Goal: Transaction & Acquisition: Download file/media

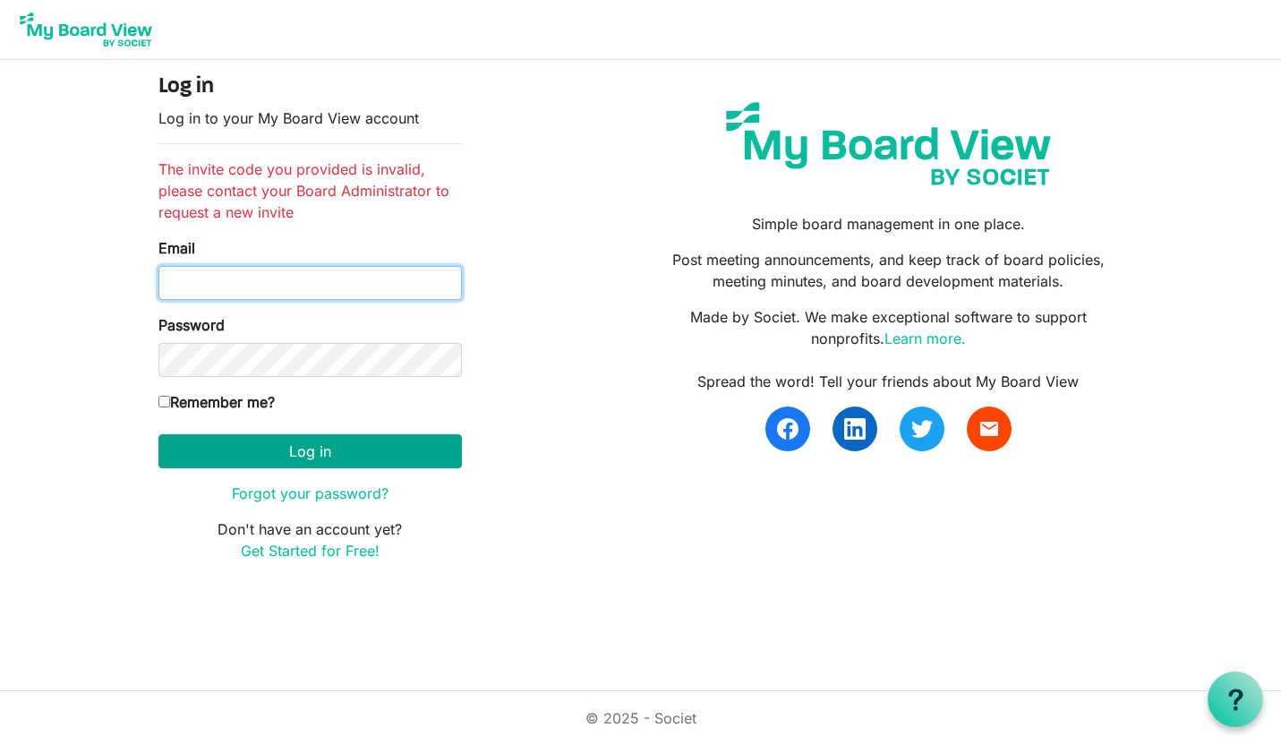
type input "[EMAIL_ADDRESS][DOMAIN_NAME]"
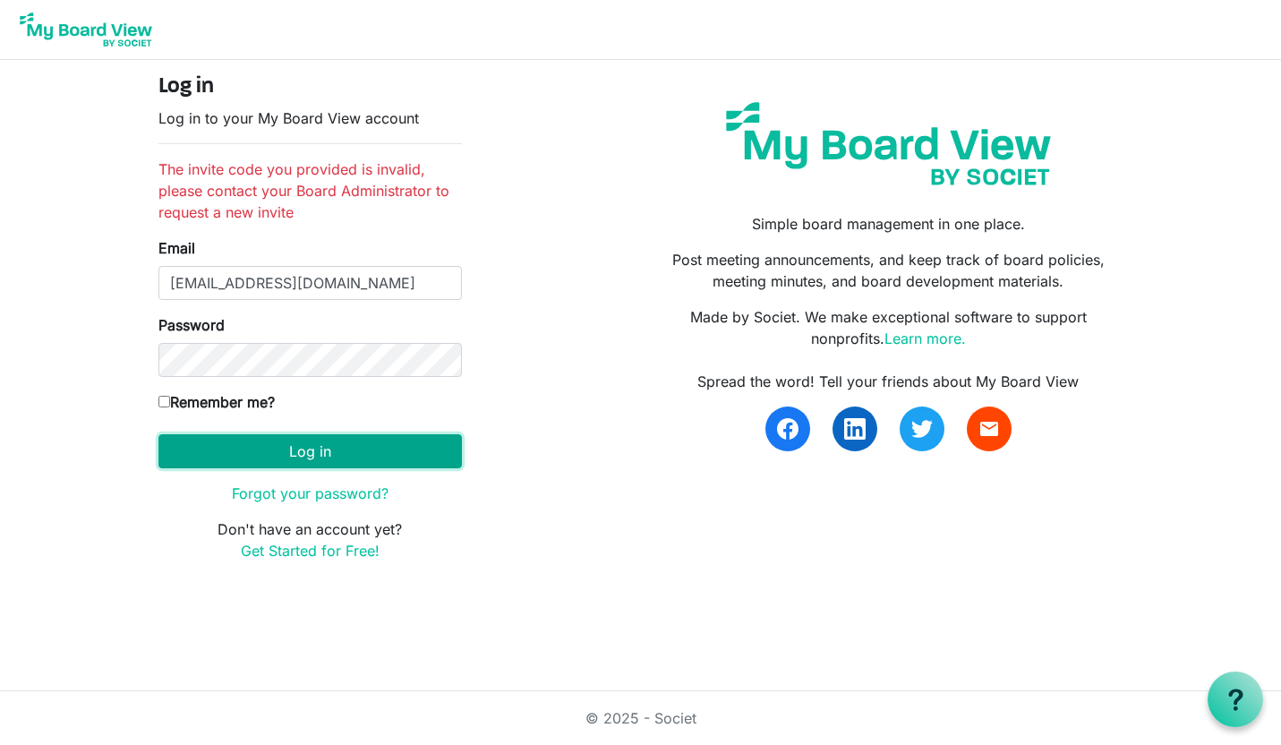
click at [313, 447] on button "Log in" at bounding box center [311, 451] width 304 height 34
click at [320, 452] on button "Log in" at bounding box center [311, 451] width 304 height 34
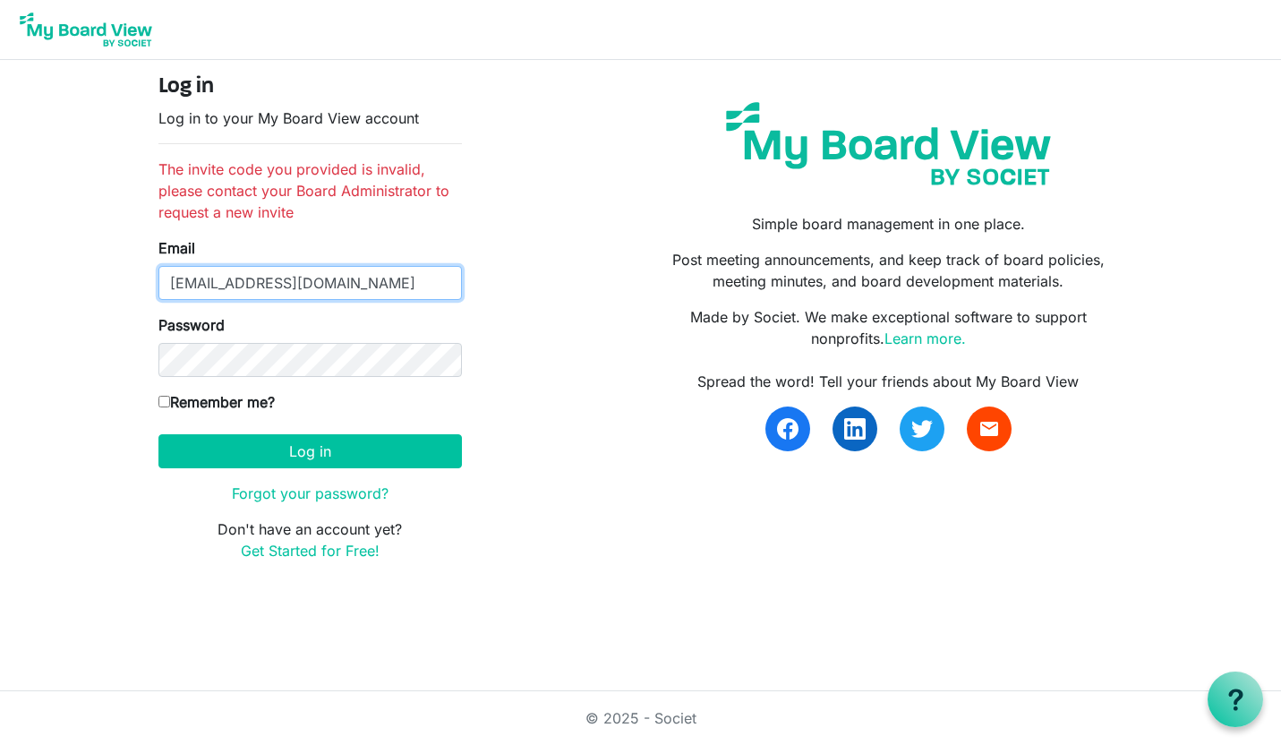
click at [381, 287] on input "[EMAIL_ADDRESS][DOMAIN_NAME]" at bounding box center [311, 283] width 304 height 34
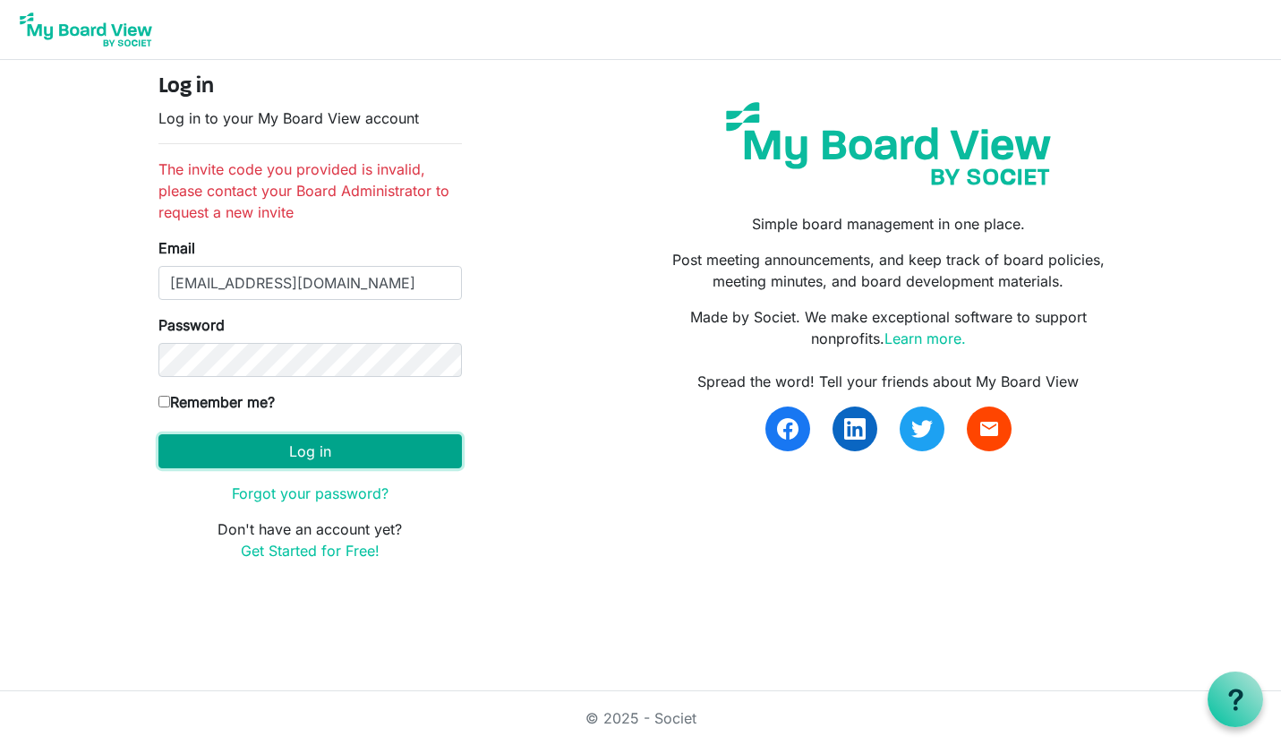
click at [313, 448] on button "Log in" at bounding box center [311, 451] width 304 height 34
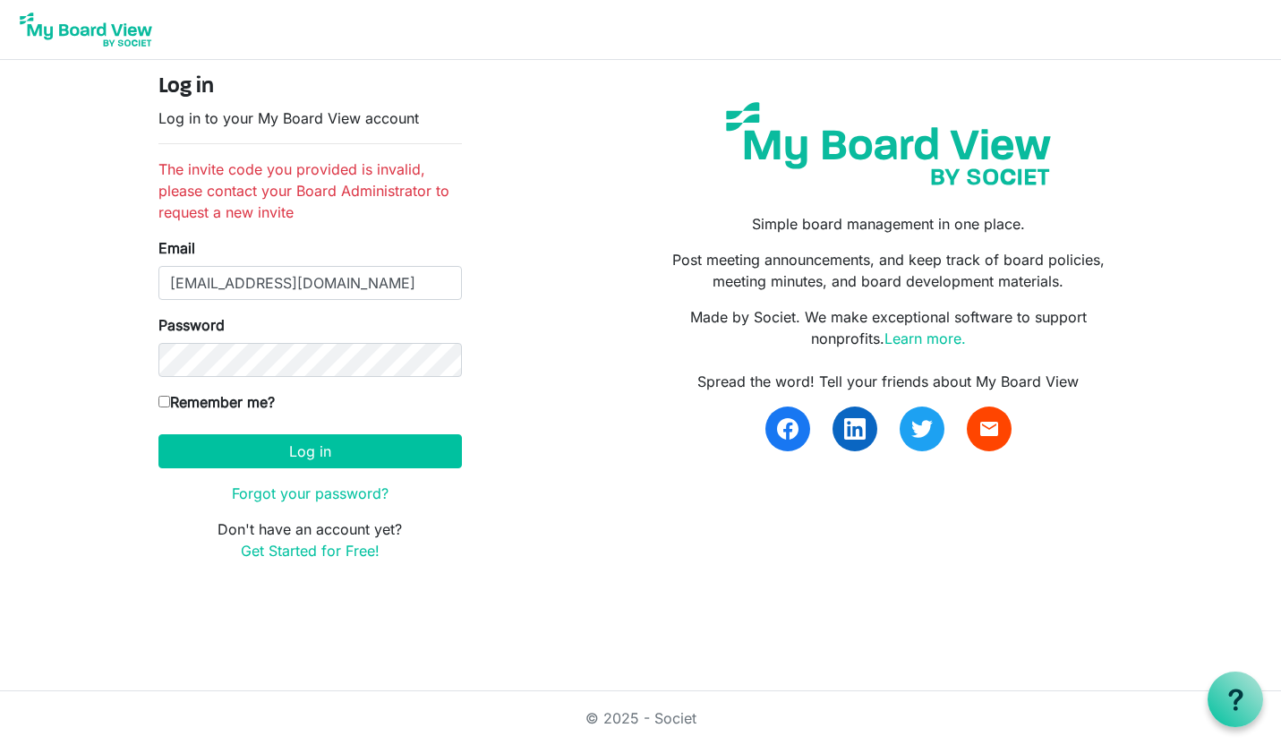
click at [120, 27] on img at bounding box center [85, 29] width 143 height 45
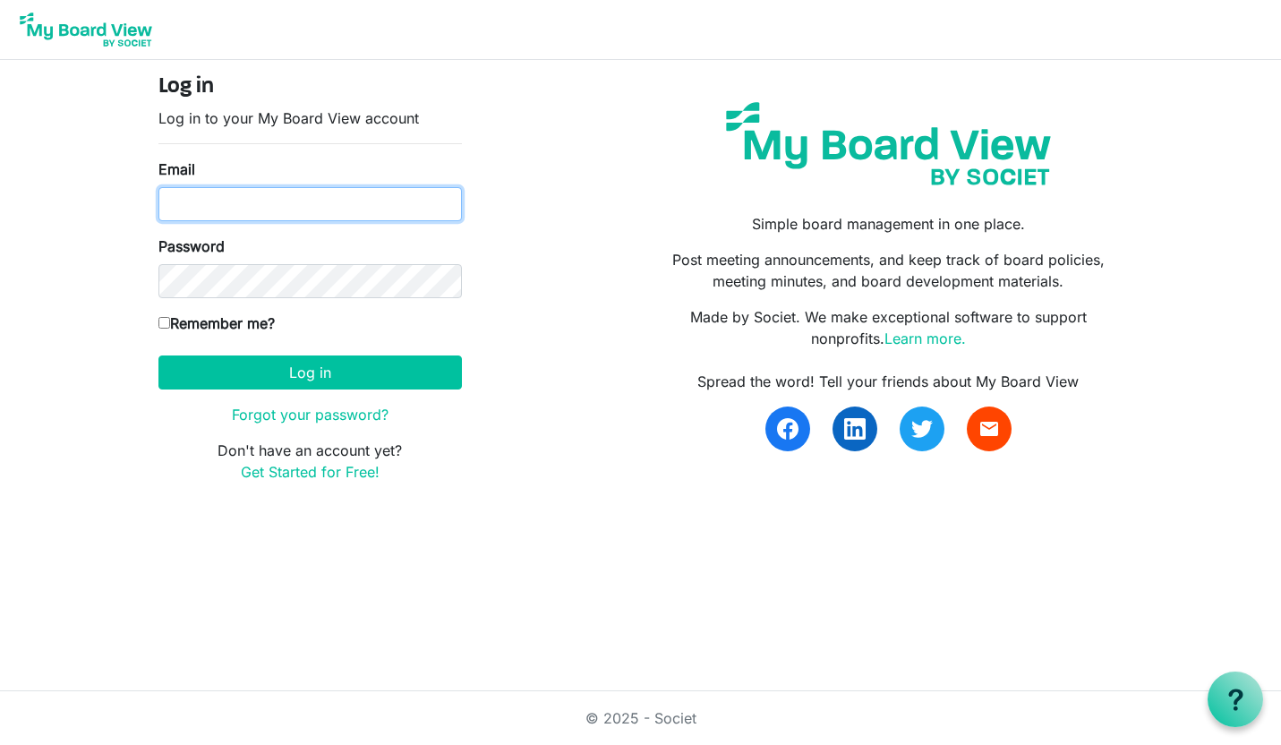
type input "[EMAIL_ADDRESS][DOMAIN_NAME]"
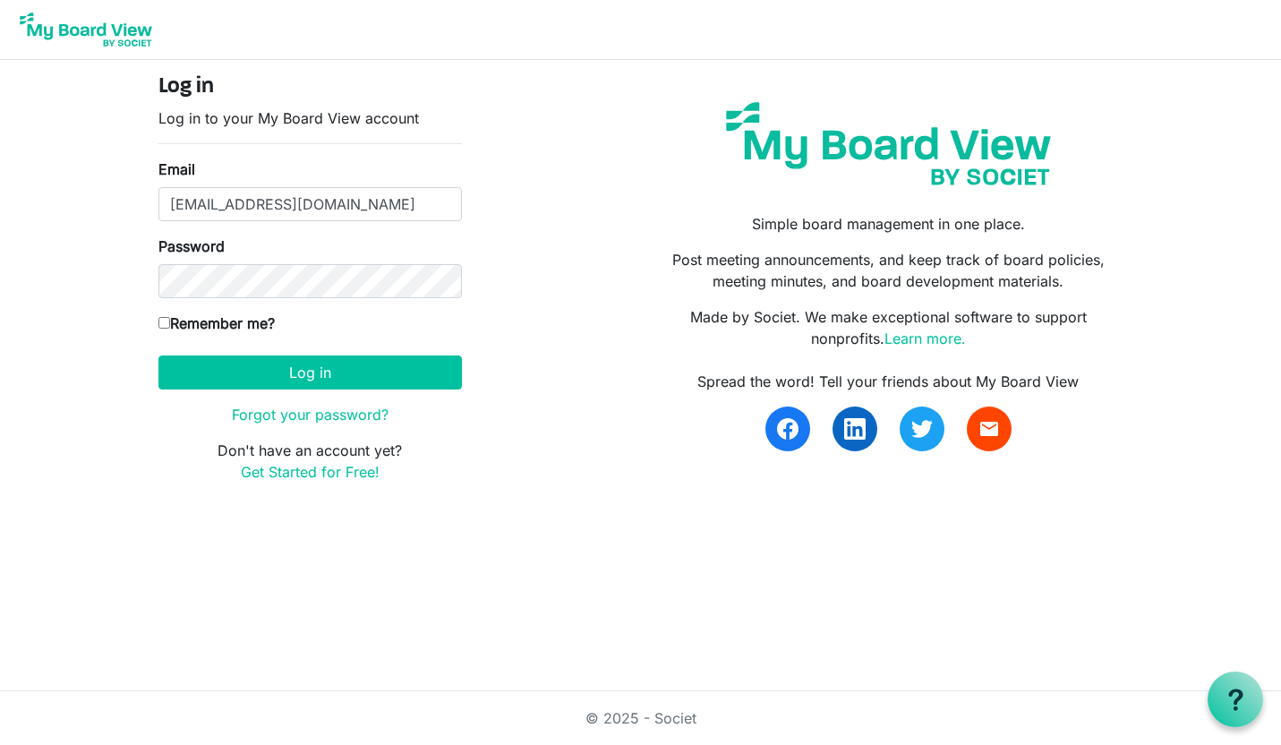
click at [134, 29] on img at bounding box center [85, 29] width 143 height 45
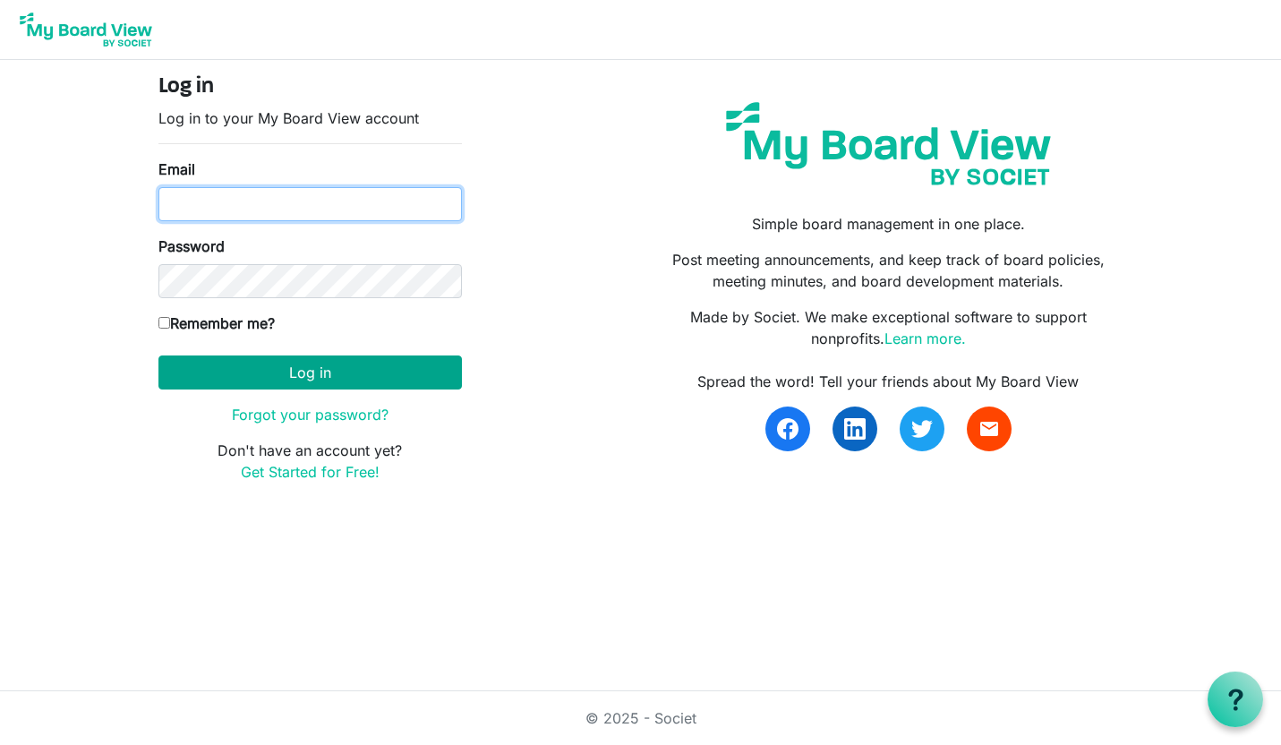
type input "smaico@artcenternj.org"
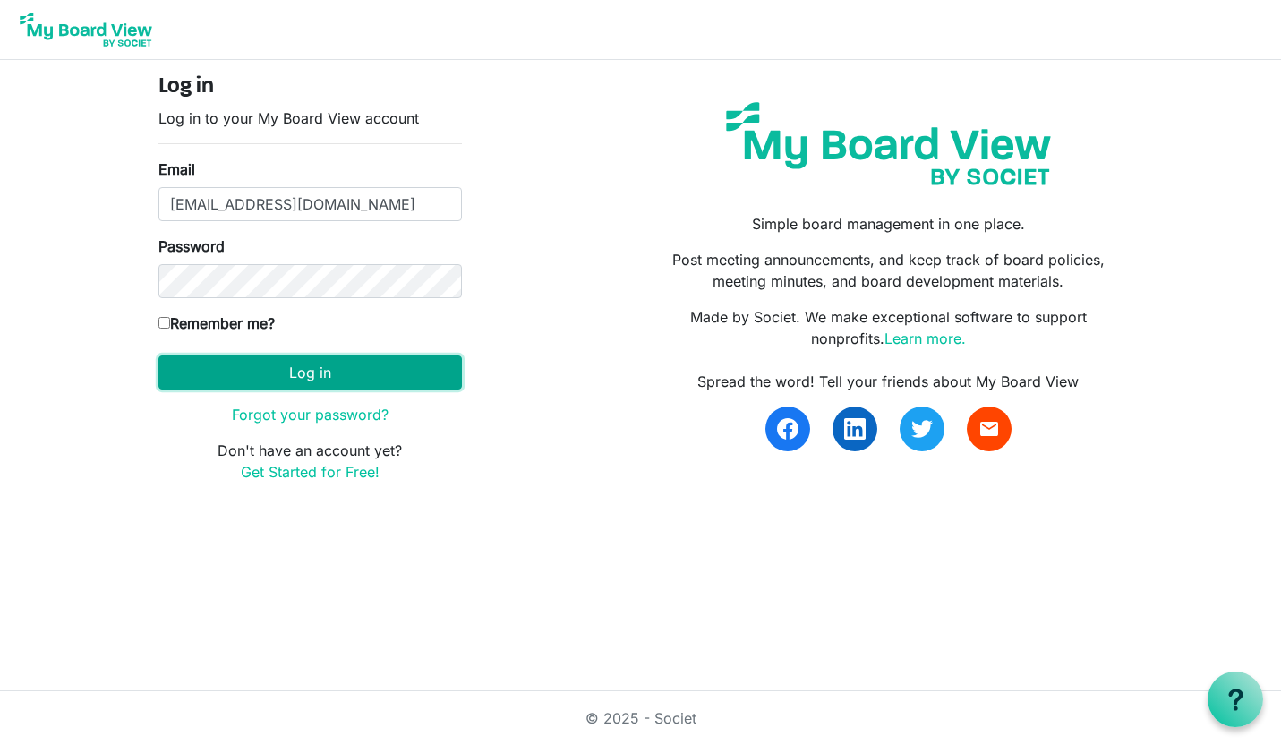
click at [320, 377] on button "Log in" at bounding box center [311, 373] width 304 height 34
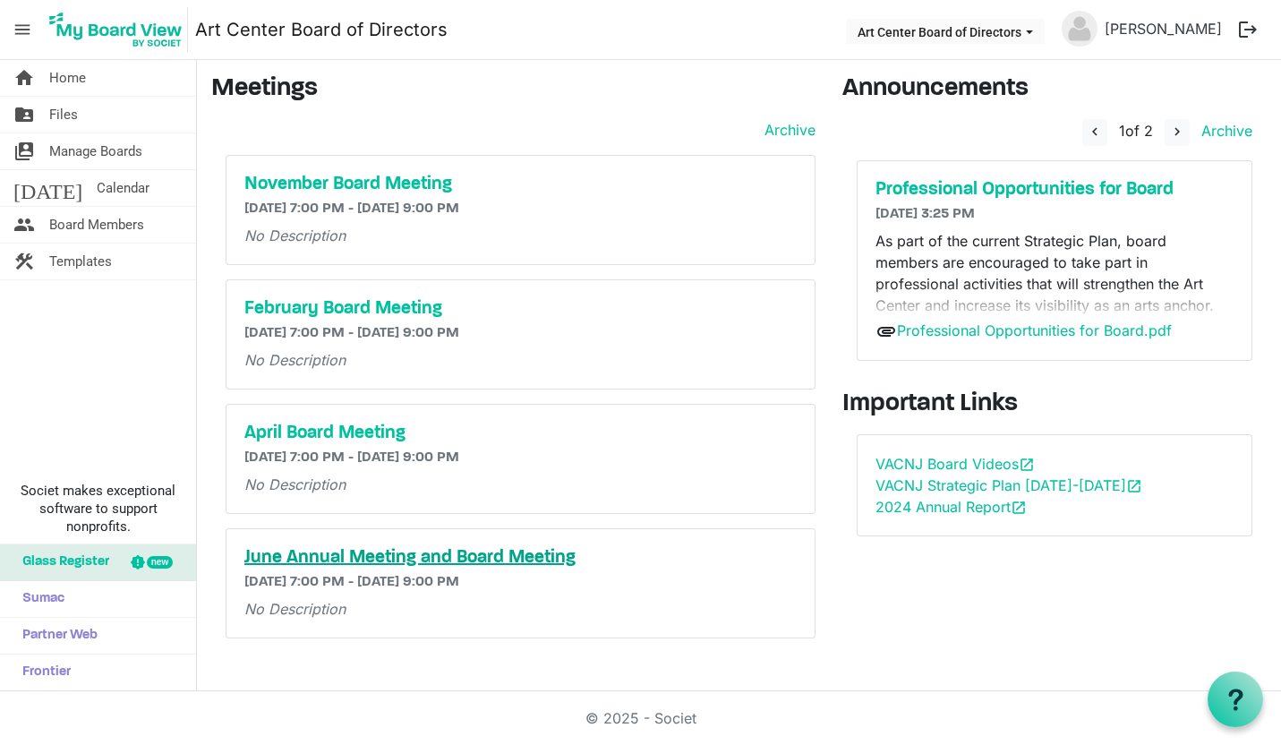
click at [390, 556] on h5 "June Annual Meeting and Board Meeting" at bounding box center [520, 557] width 553 height 21
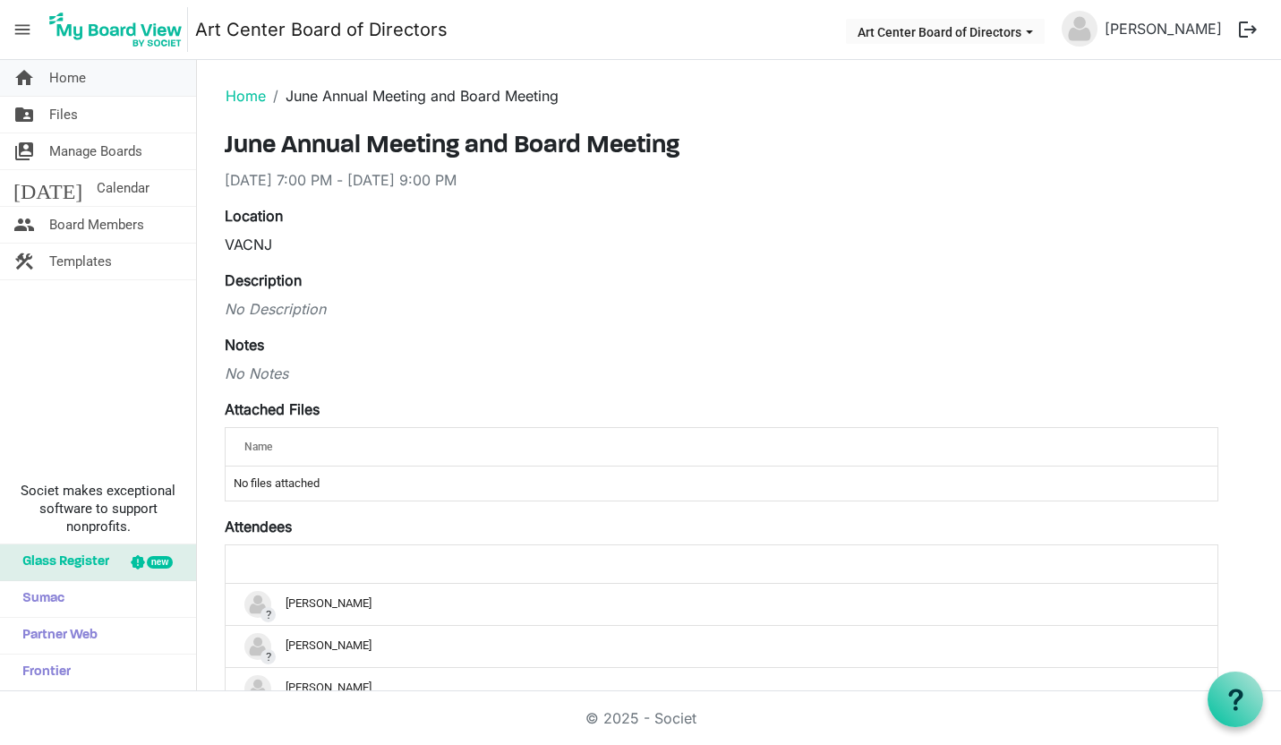
click at [62, 78] on span "Home" at bounding box center [67, 78] width 37 height 36
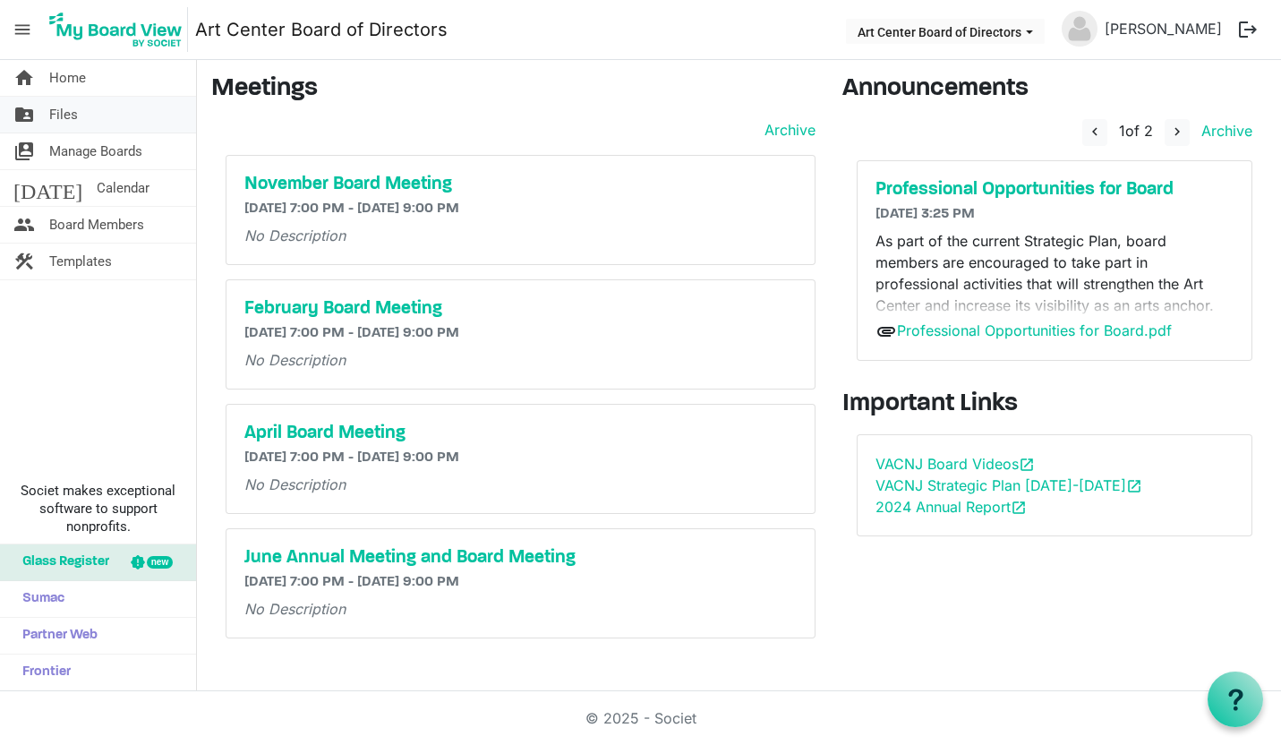
click at [82, 109] on link "folder_shared Files" at bounding box center [98, 115] width 196 height 36
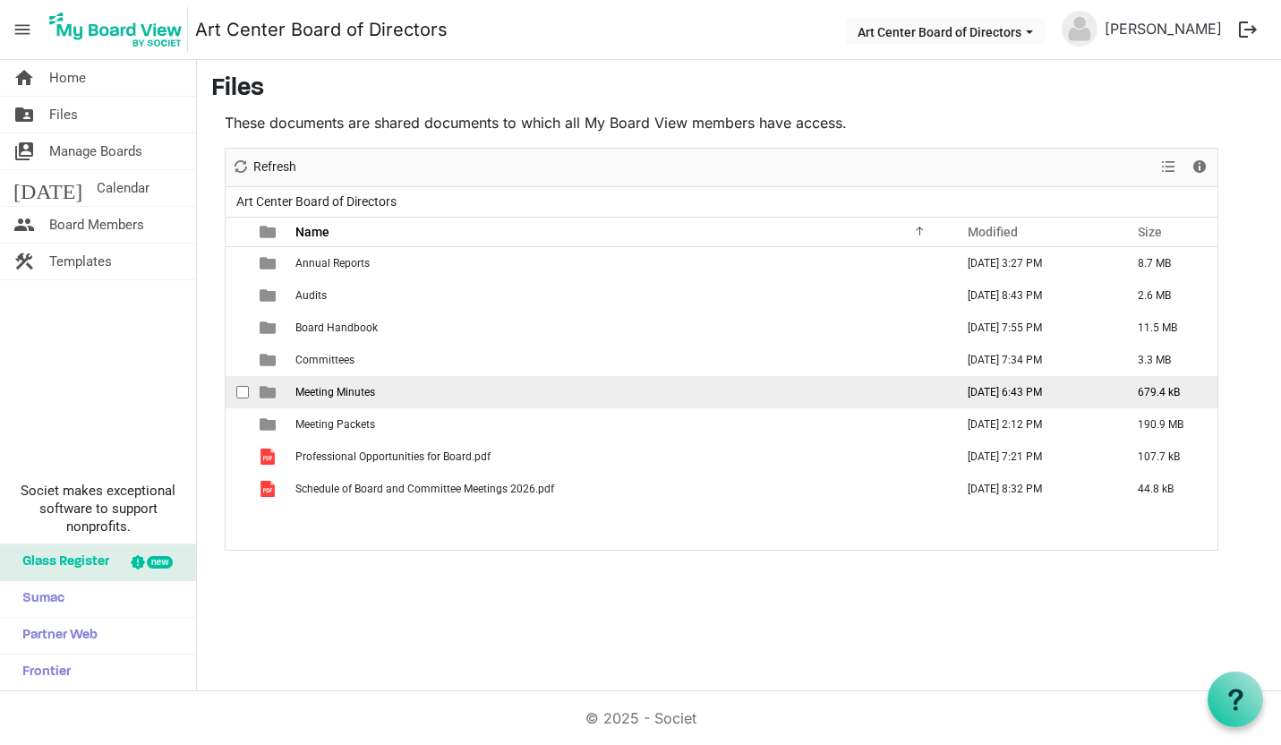
click at [347, 390] on span "Meeting Minutes" at bounding box center [336, 392] width 80 height 13
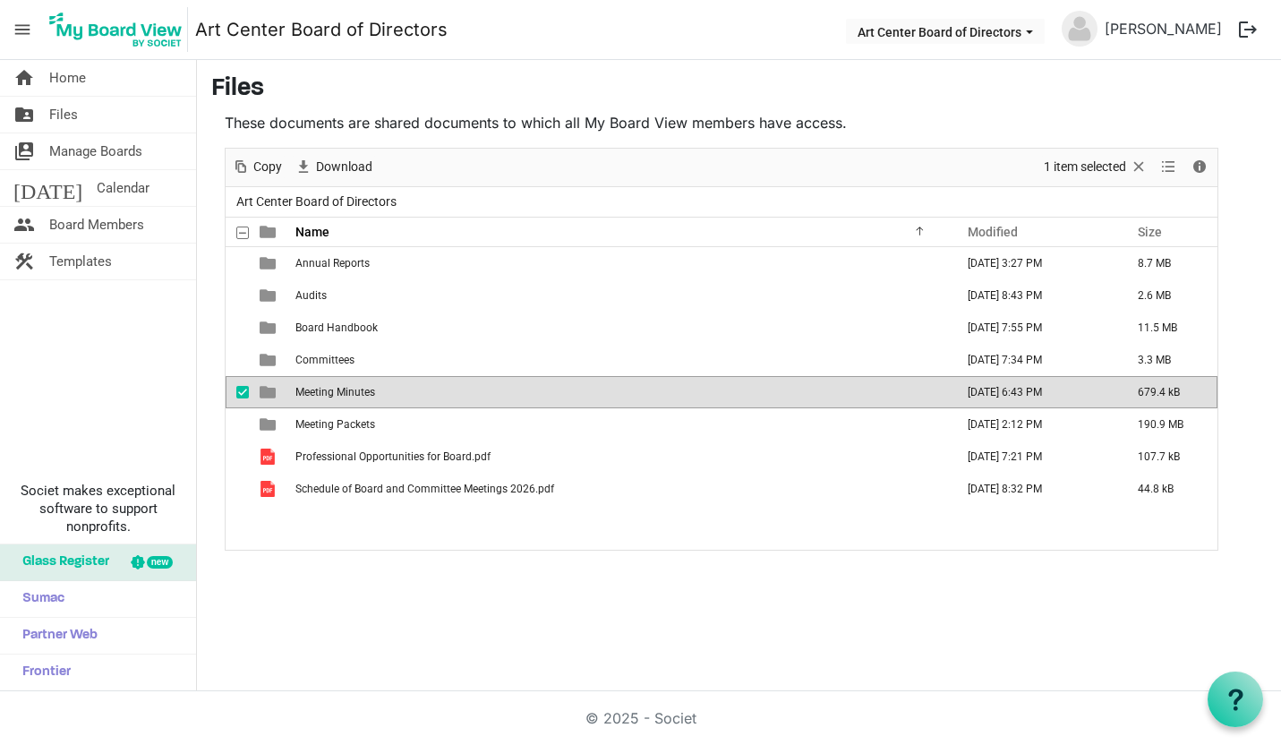
click at [358, 386] on span "Meeting Minutes" at bounding box center [336, 392] width 80 height 13
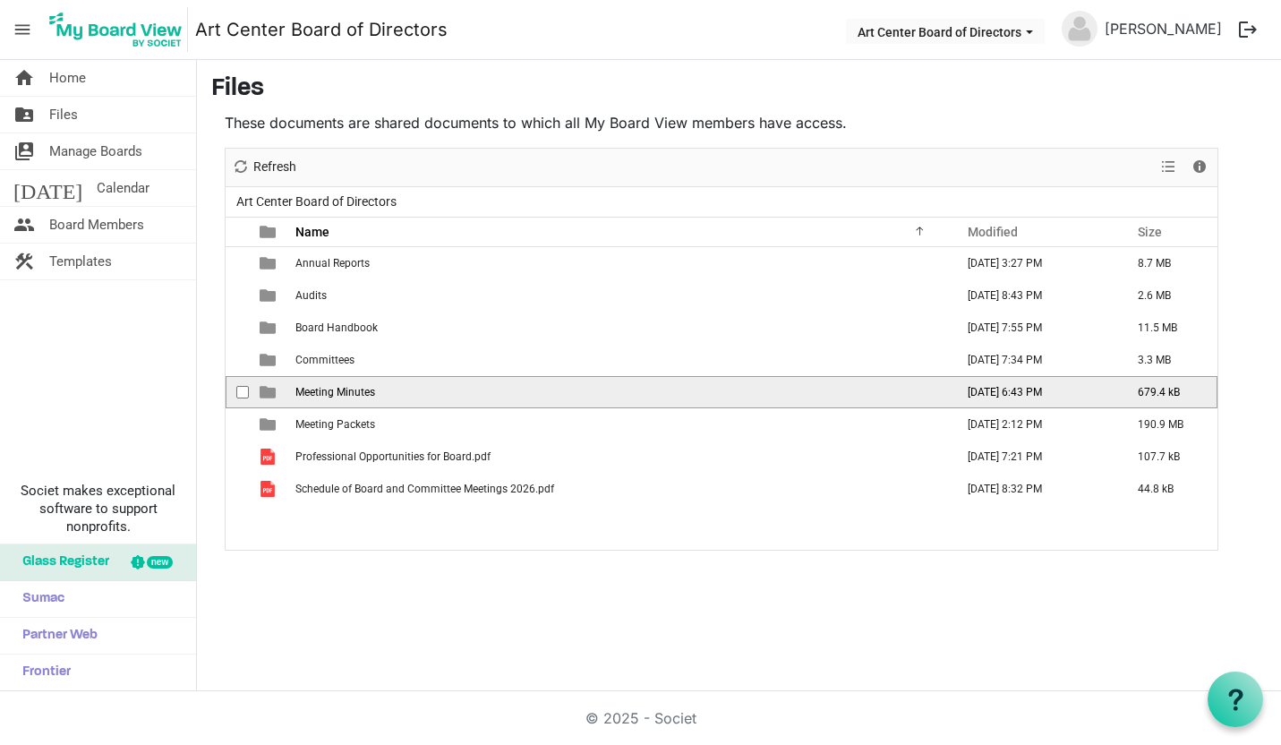
click at [358, 386] on span "Meeting Minutes" at bounding box center [336, 392] width 80 height 13
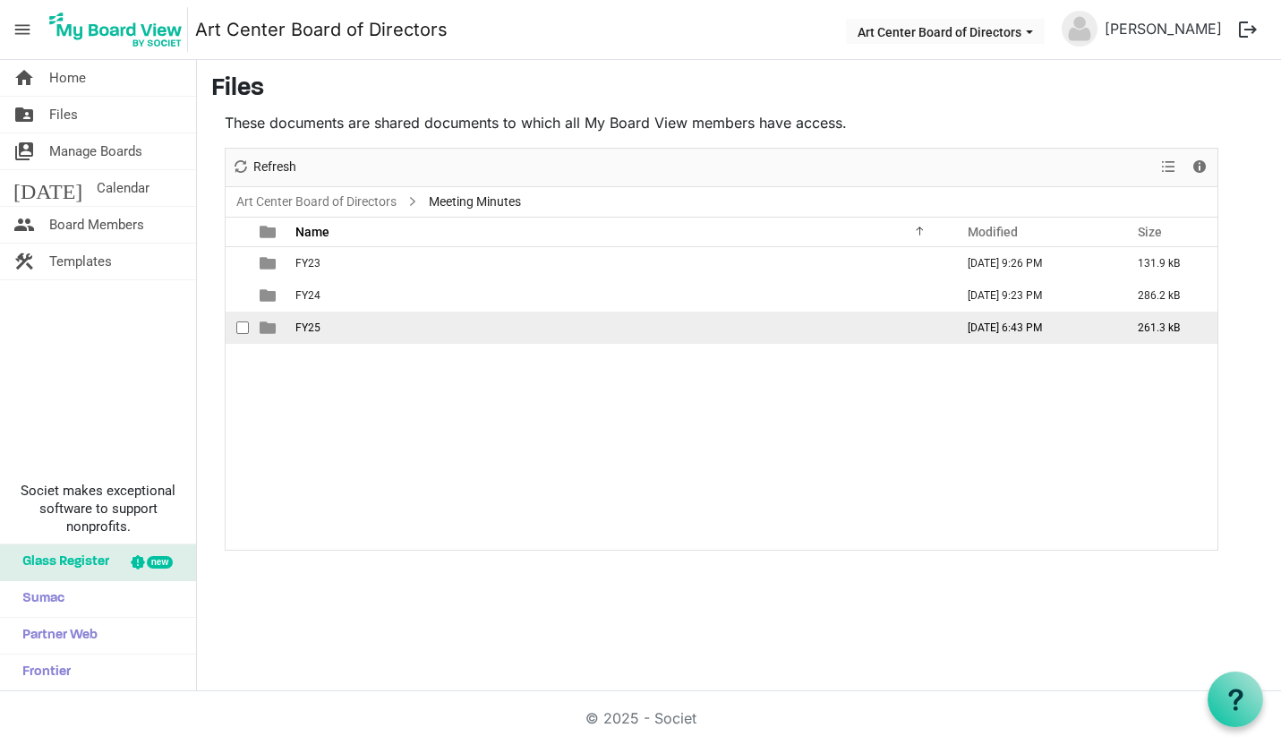
click at [321, 321] on td "FY25" at bounding box center [619, 328] width 659 height 32
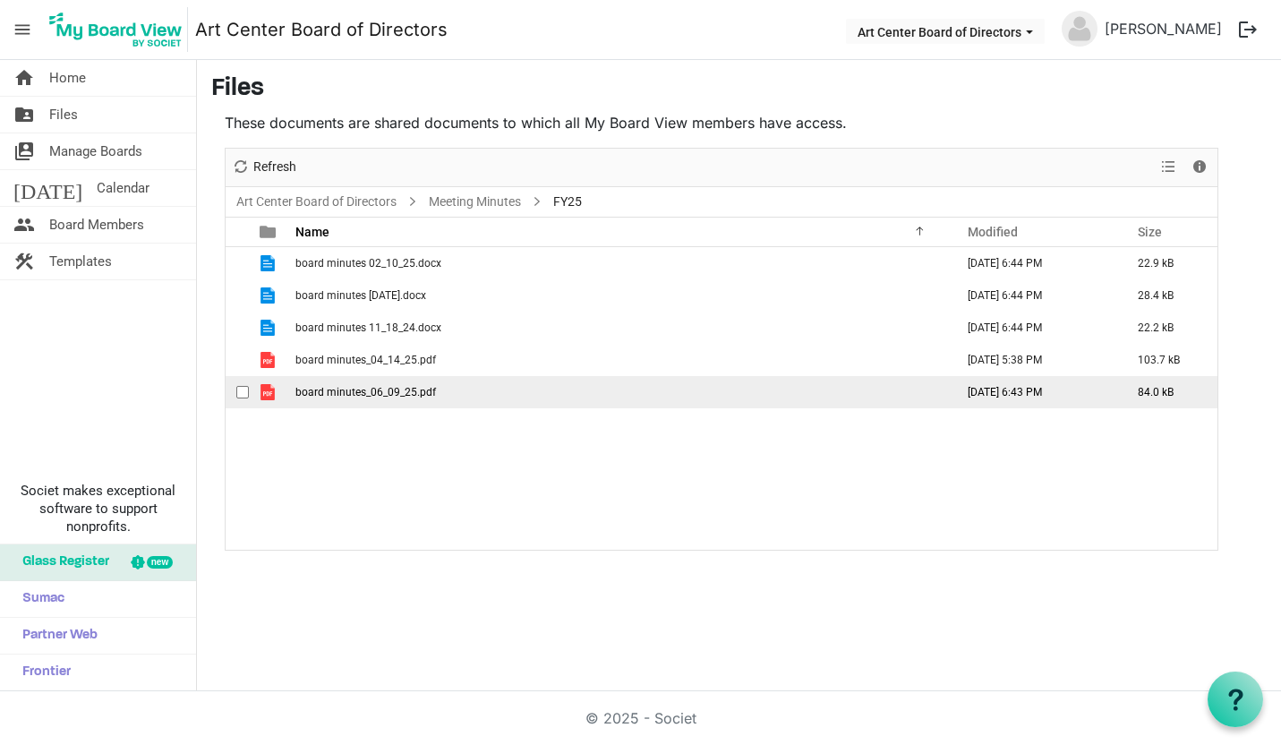
click at [244, 391] on span "checkbox" at bounding box center [242, 392] width 13 height 13
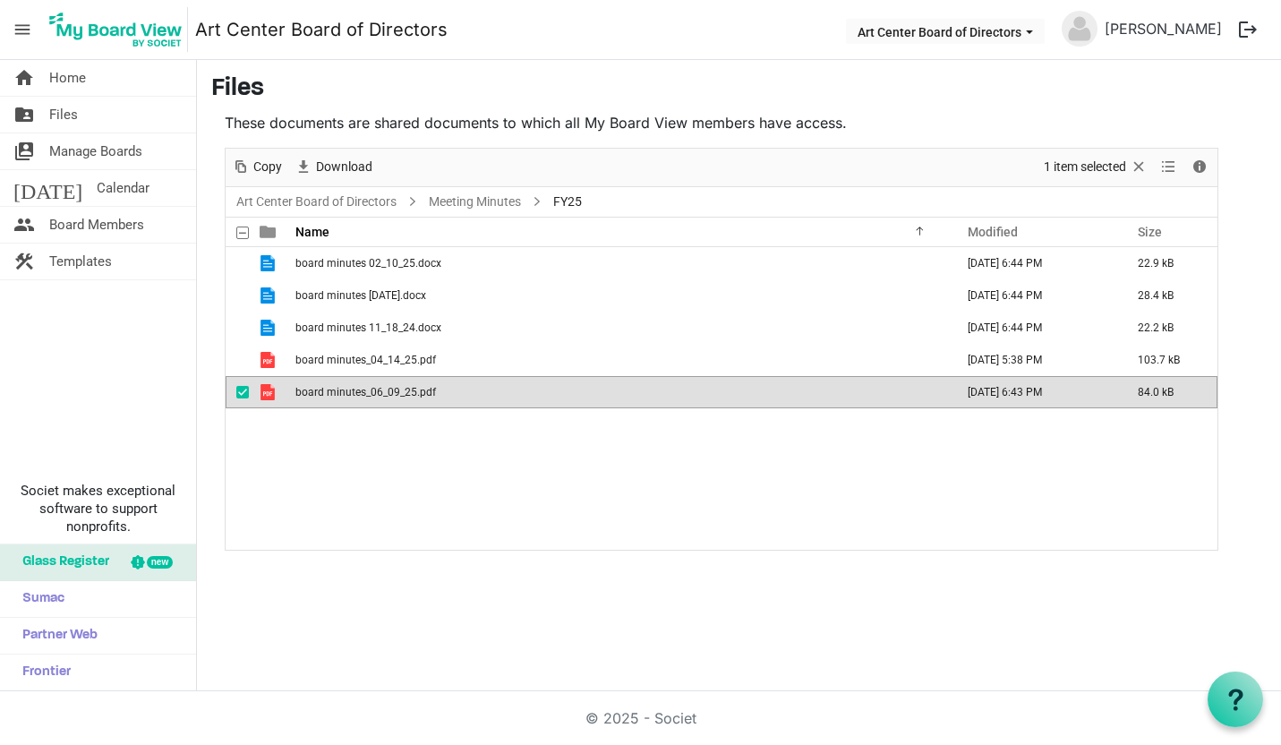
click at [1252, 26] on button "logout" at bounding box center [1249, 30] width 38 height 38
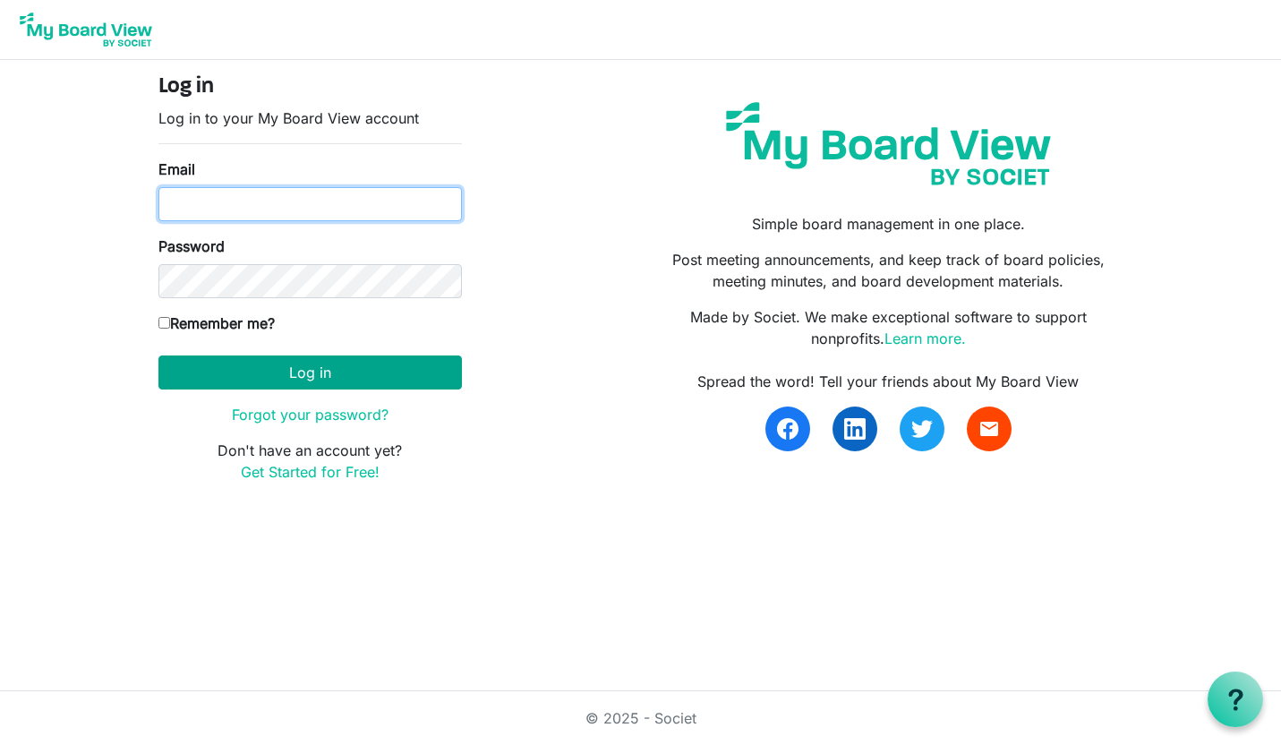
type input "[EMAIL_ADDRESS][DOMAIN_NAME]"
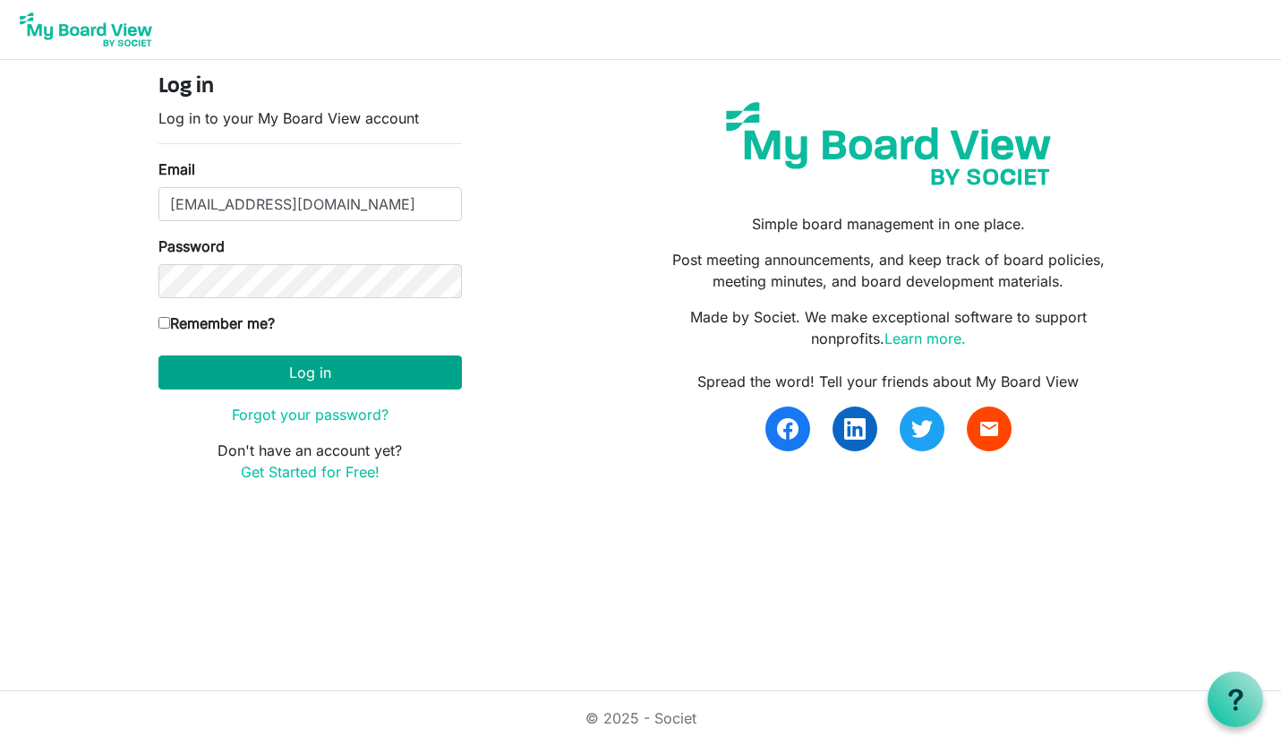
click at [301, 373] on button "Log in" at bounding box center [311, 373] width 304 height 34
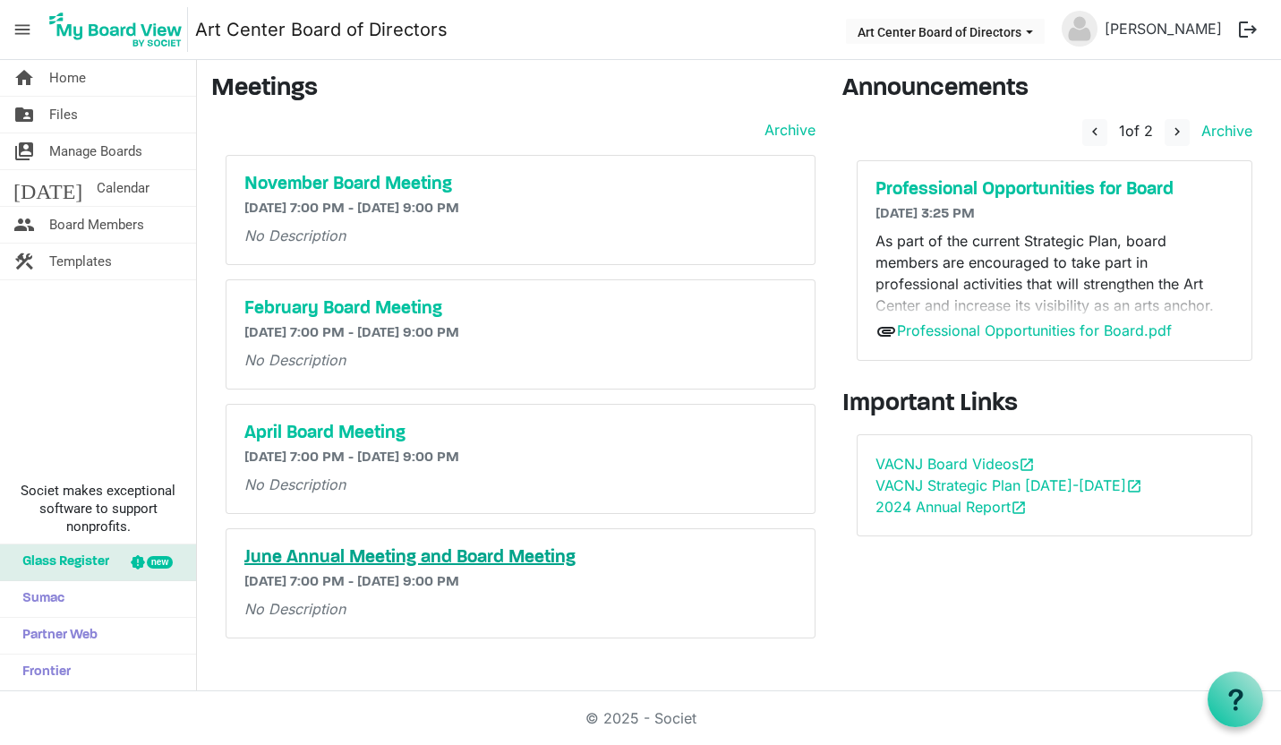
click at [390, 555] on h5 "June Annual Meeting and Board Meeting" at bounding box center [520, 557] width 553 height 21
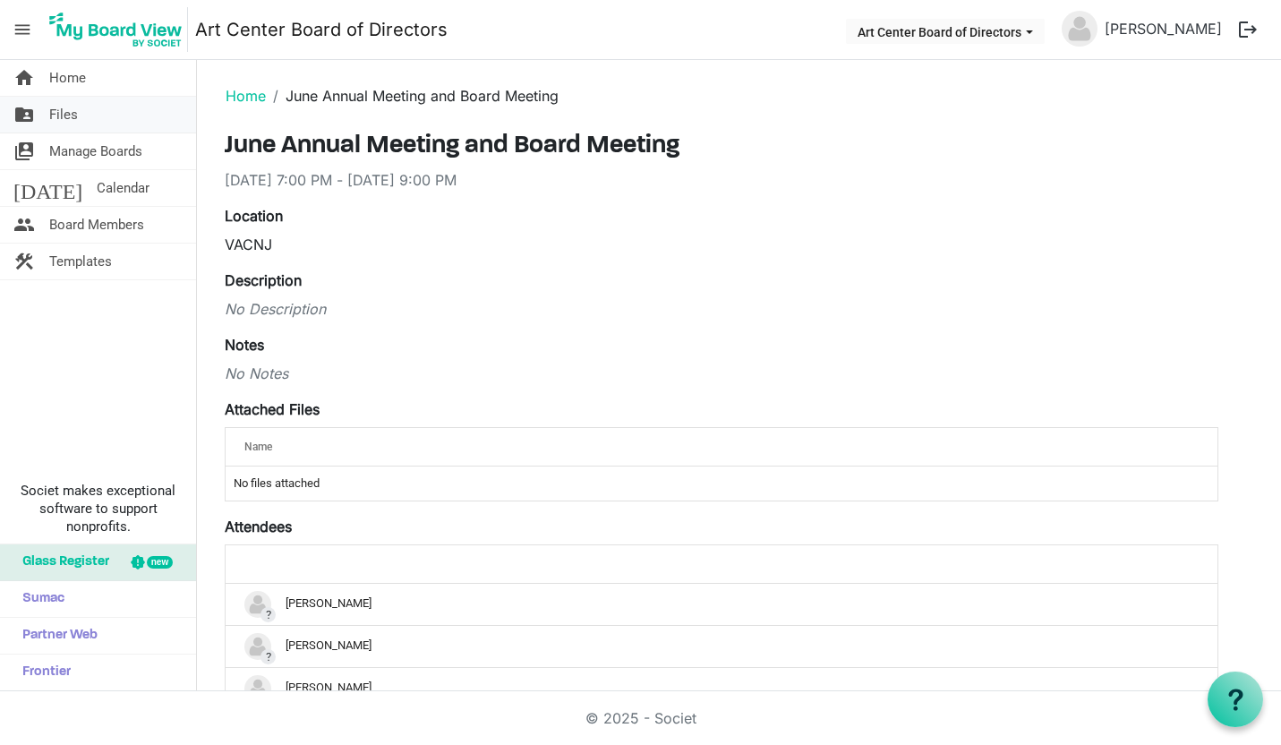
click at [62, 113] on span "Files" at bounding box center [63, 115] width 29 height 36
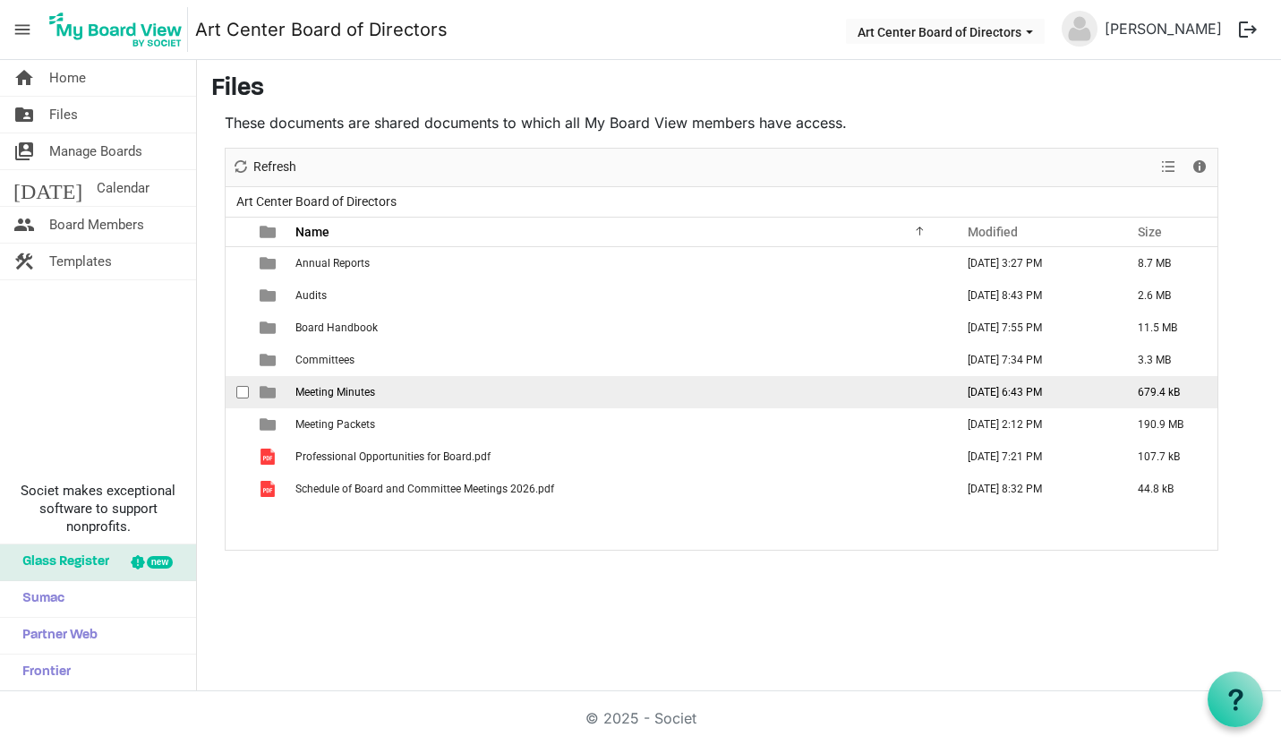
click at [350, 386] on span "Meeting Minutes" at bounding box center [336, 392] width 80 height 13
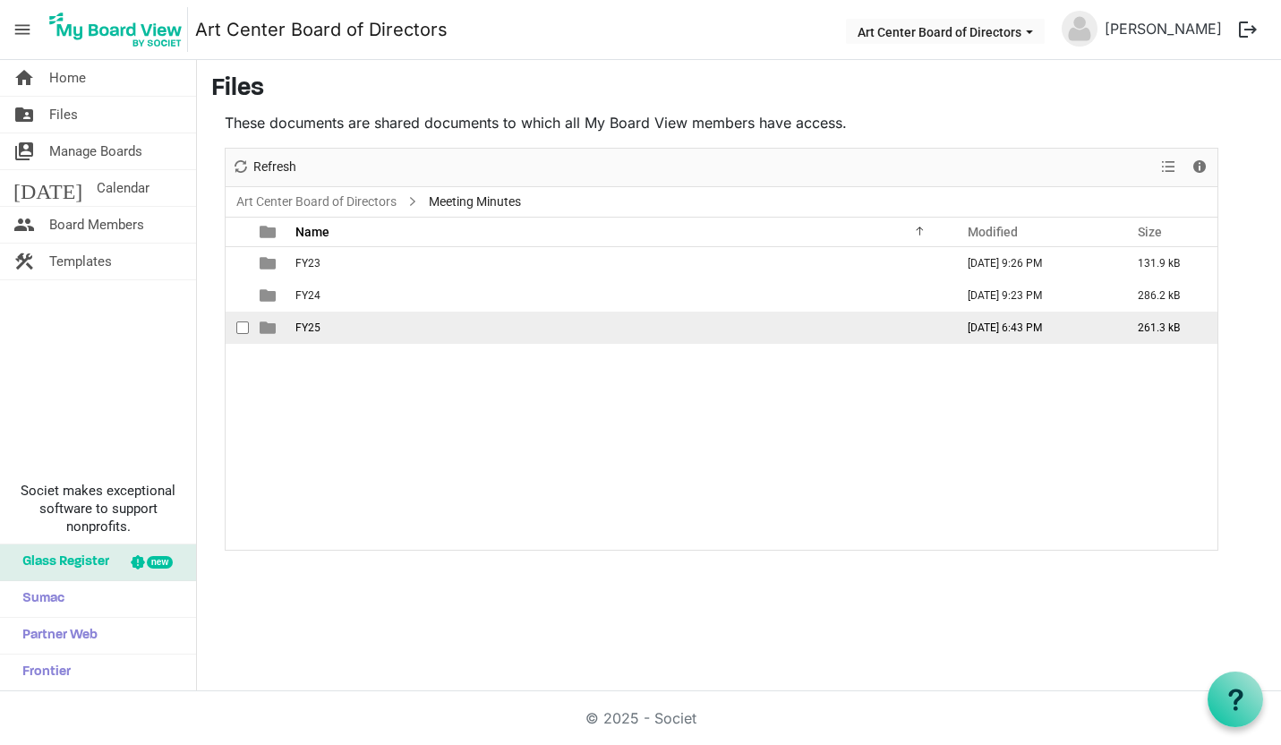
click at [300, 330] on span "FY25" at bounding box center [308, 327] width 25 height 13
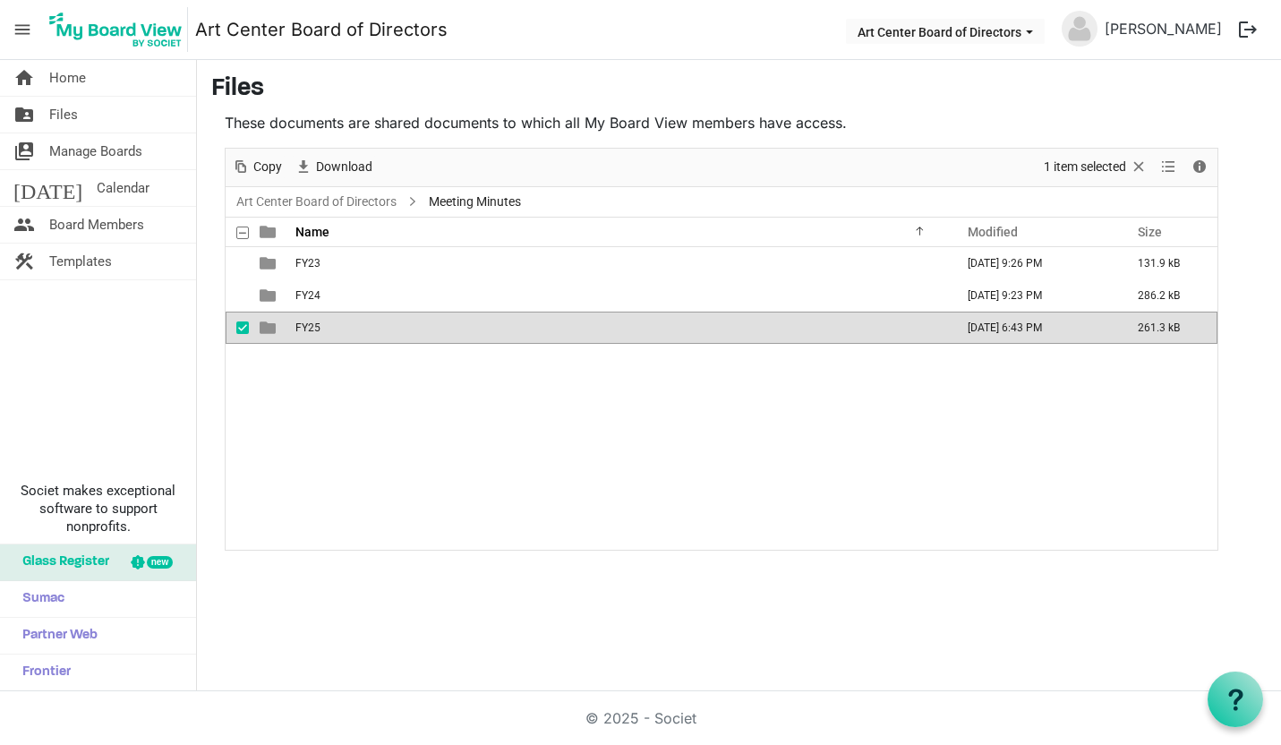
click at [300, 330] on span "FY25" at bounding box center [308, 327] width 25 height 13
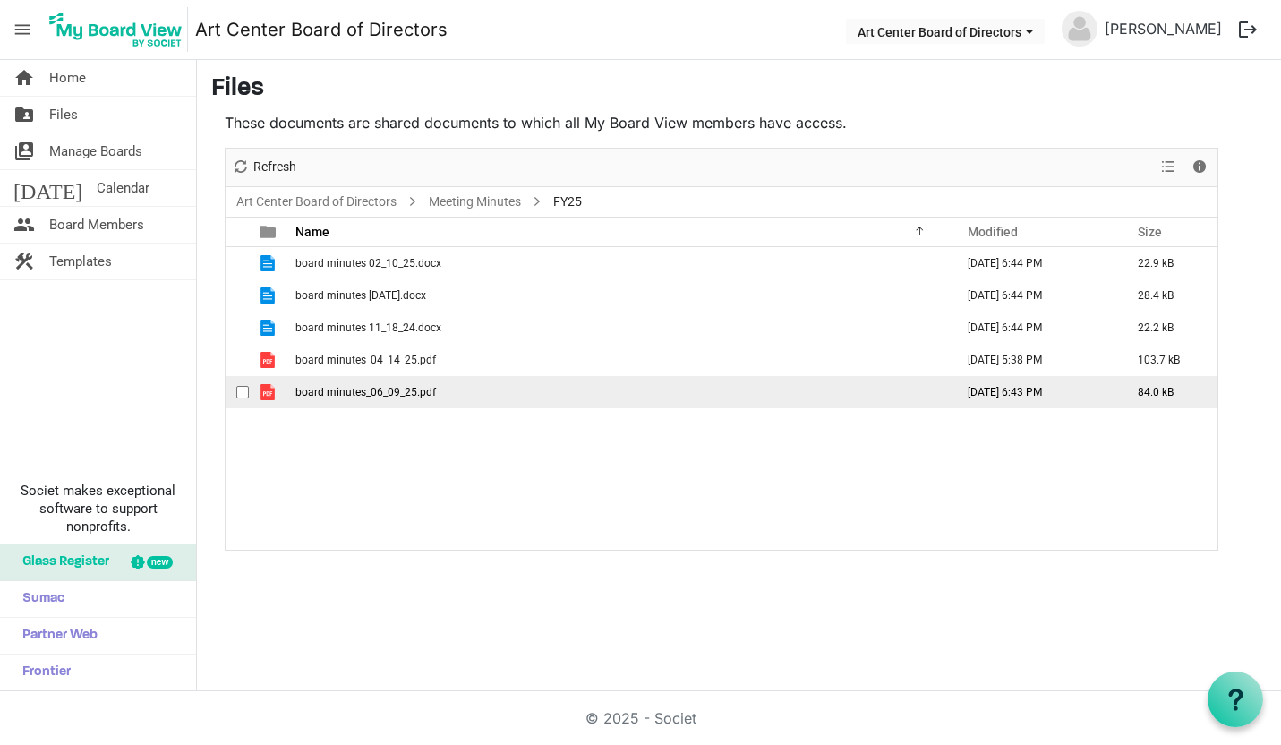
click at [364, 389] on span "board minutes_06_09_25.pdf" at bounding box center [366, 392] width 141 height 13
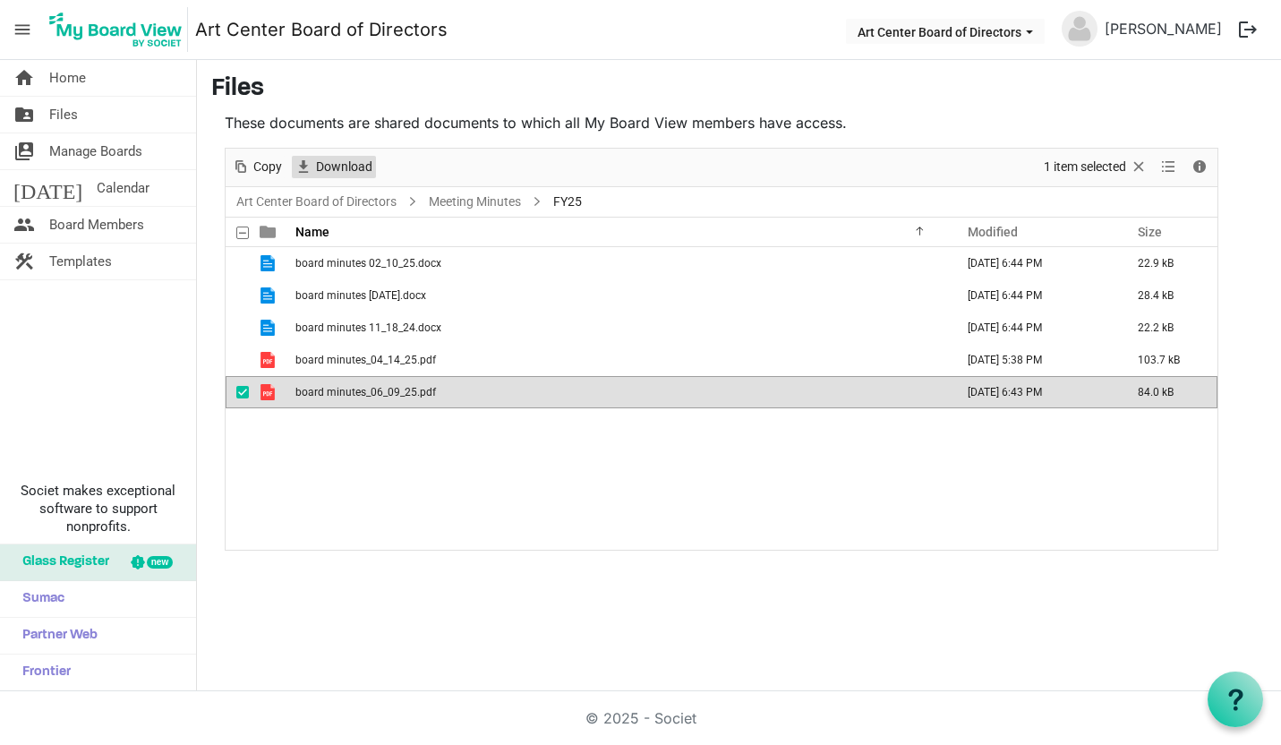
click at [348, 166] on span "Download" at bounding box center [344, 167] width 60 height 22
